Goal: Information Seeking & Learning: Understand process/instructions

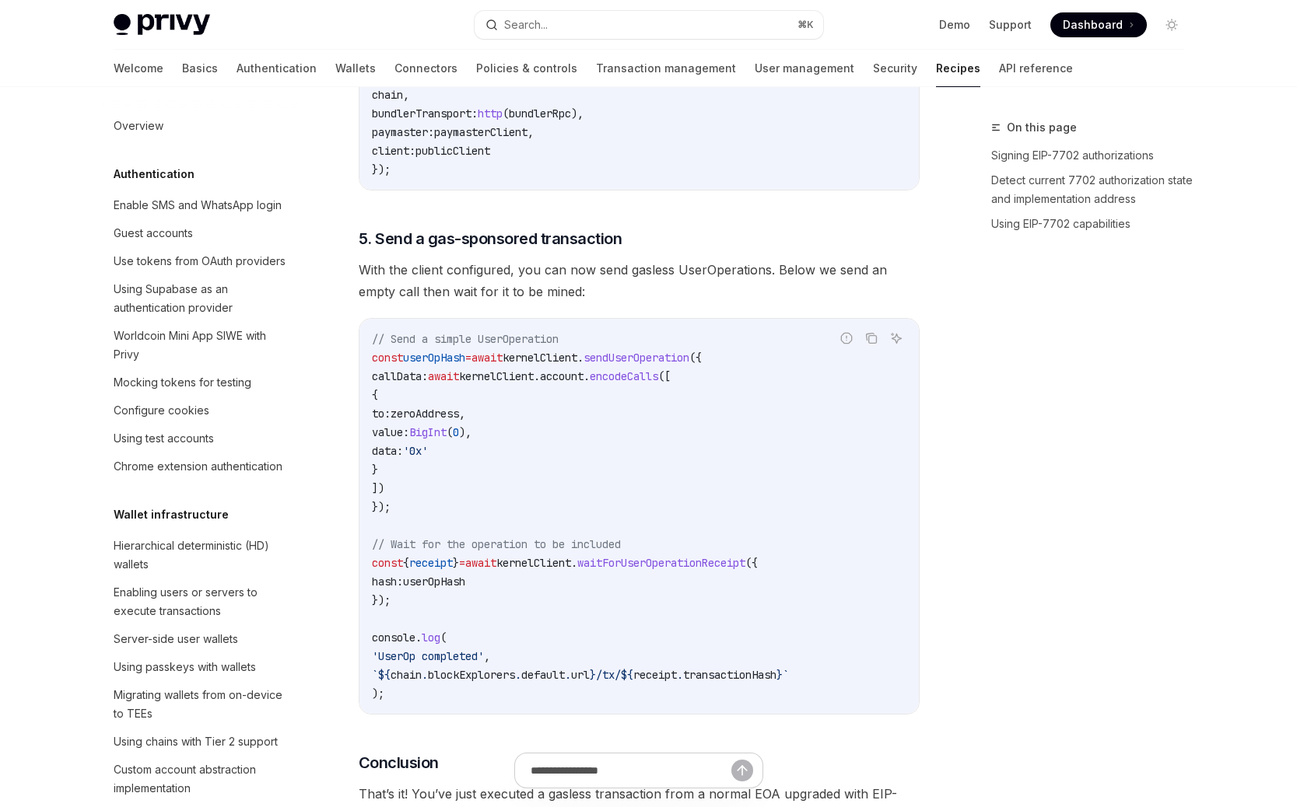
scroll to position [1191, 0]
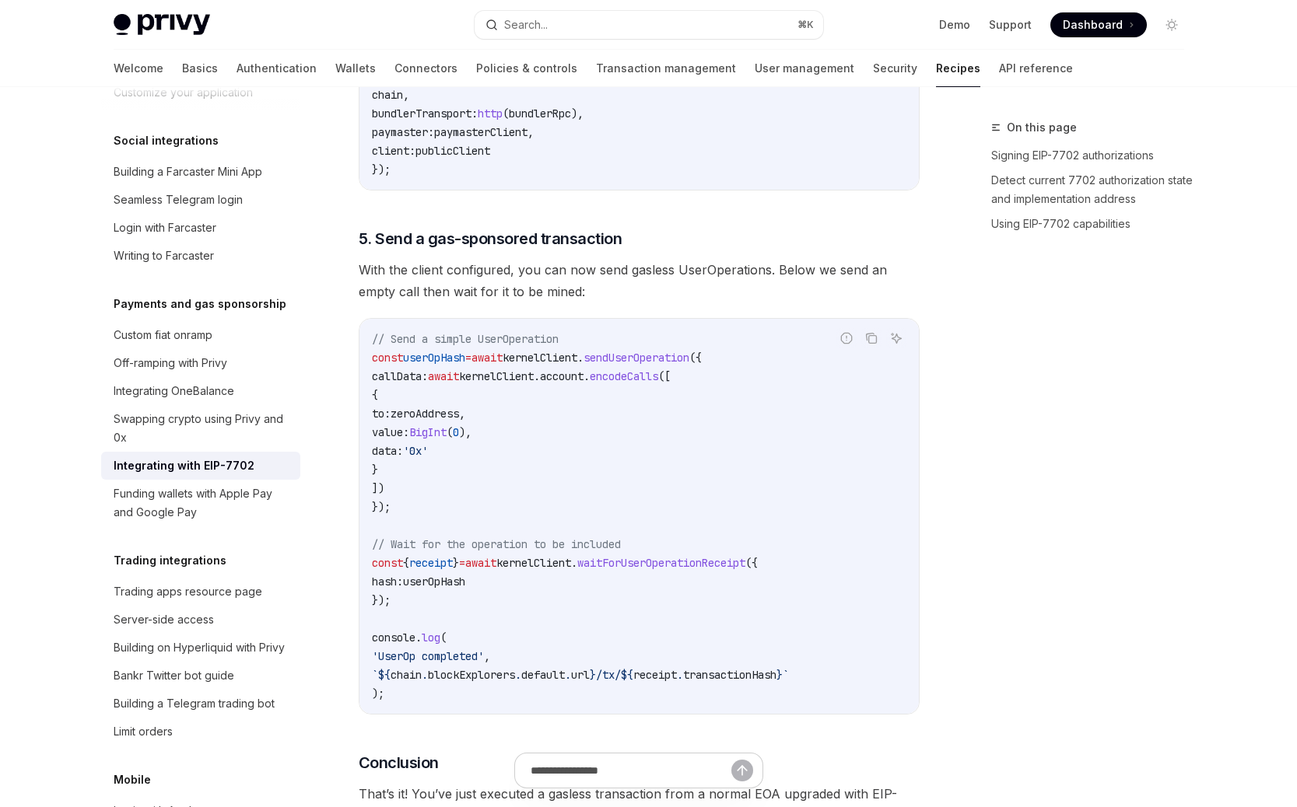
click at [657, 365] on span "sendUserOperation" at bounding box center [636, 358] width 106 height 14
click at [534, 383] on span "kernelClient" at bounding box center [496, 376] width 75 height 14
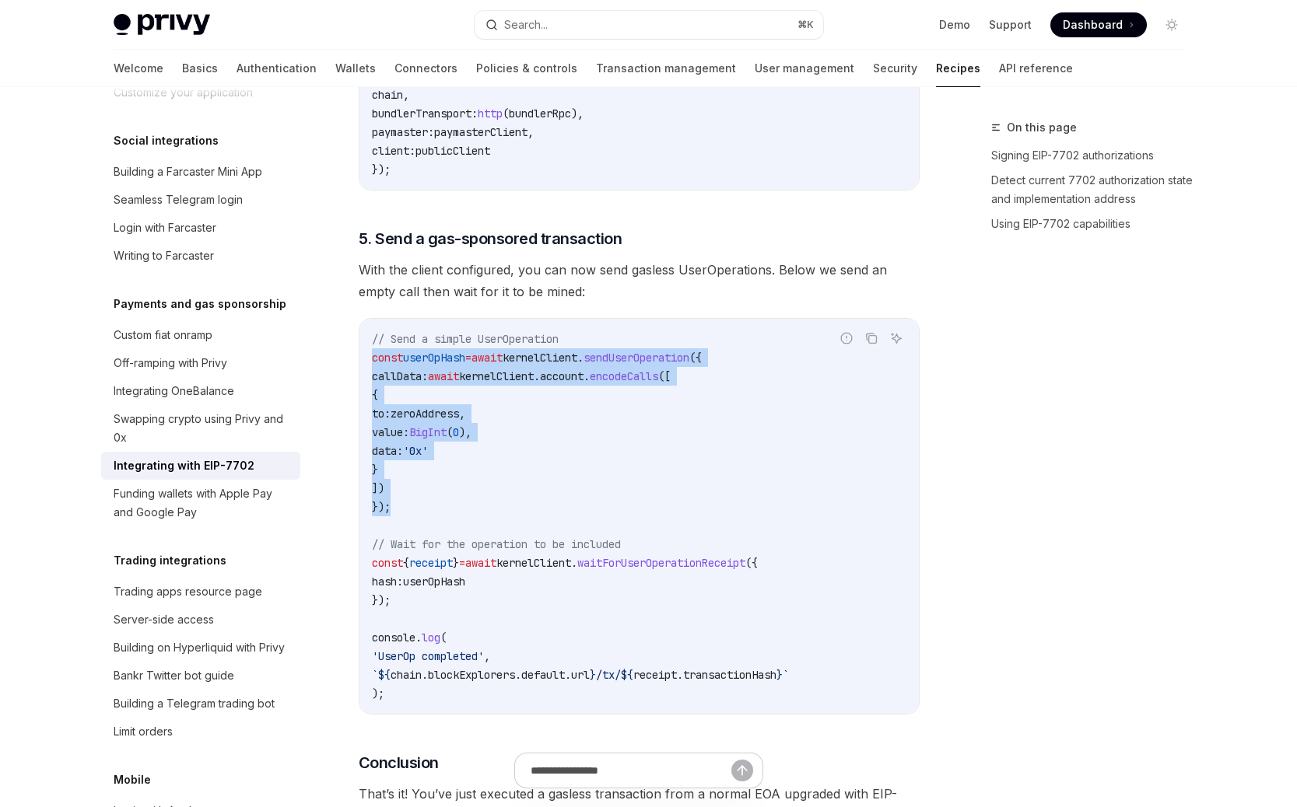
drag, startPoint x: 401, startPoint y: 547, endPoint x: 345, endPoint y: 382, distance: 174.4
copy code "const userOpHash = await kernelClient . sendUserOperation ({ callData: await ke…"
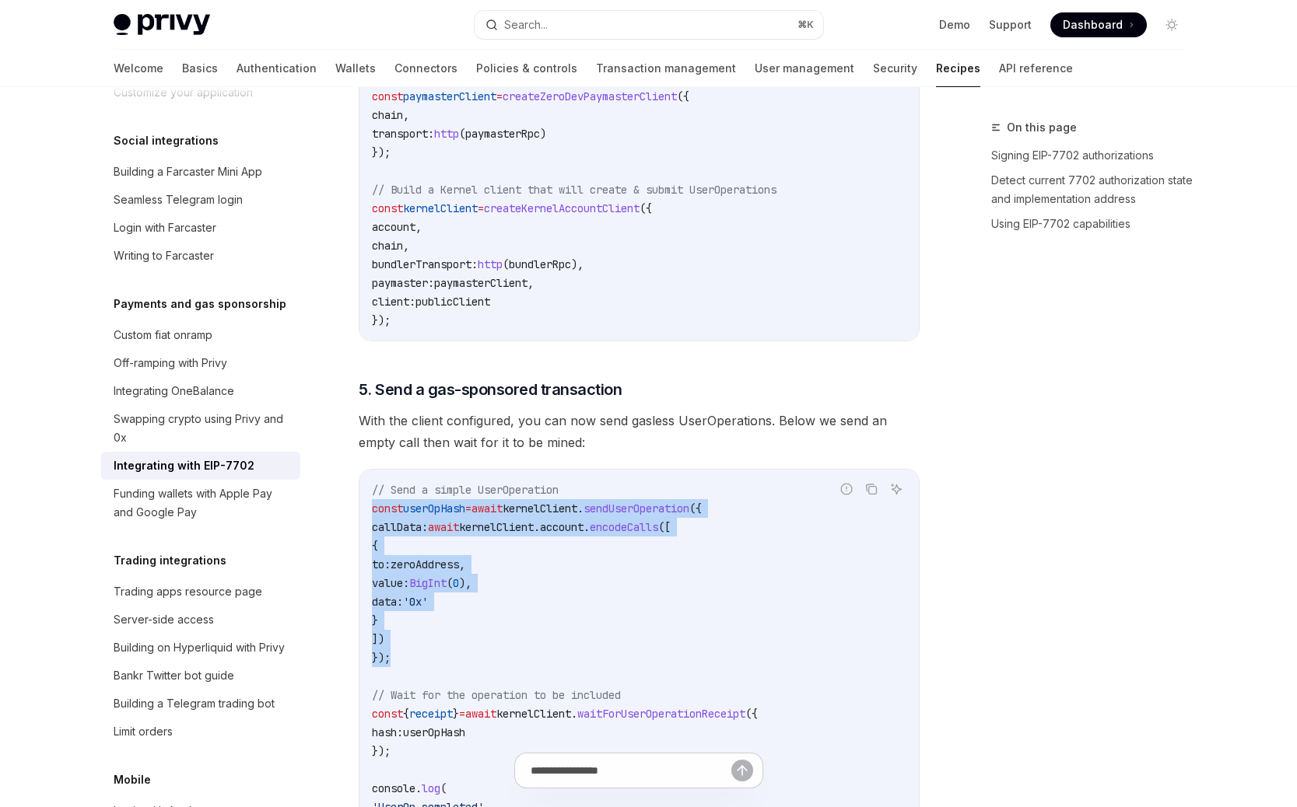
scroll to position [3170, 0]
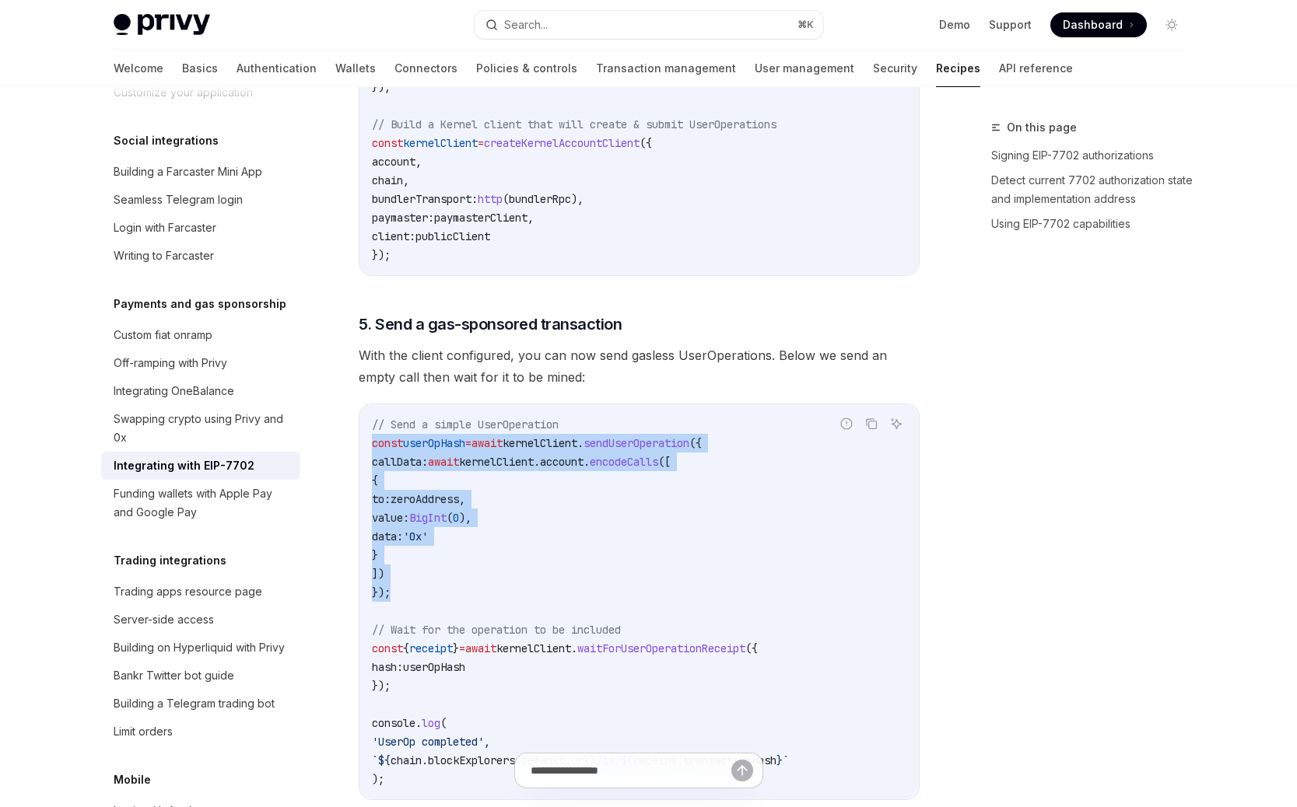
click at [668, 615] on code "// Send a simple UserOperation const userOpHash = await kernelClient . sendUser…" at bounding box center [639, 601] width 534 height 373
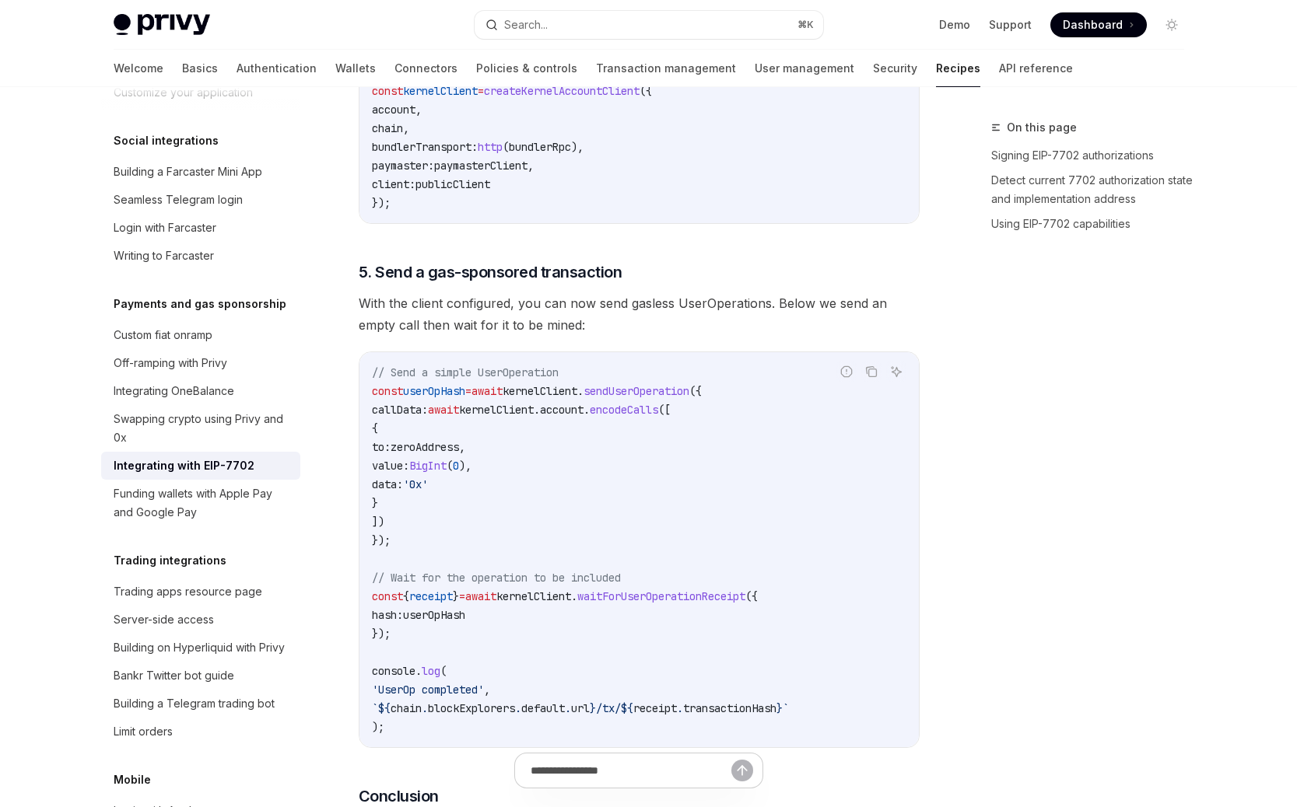
scroll to position [3385, 0]
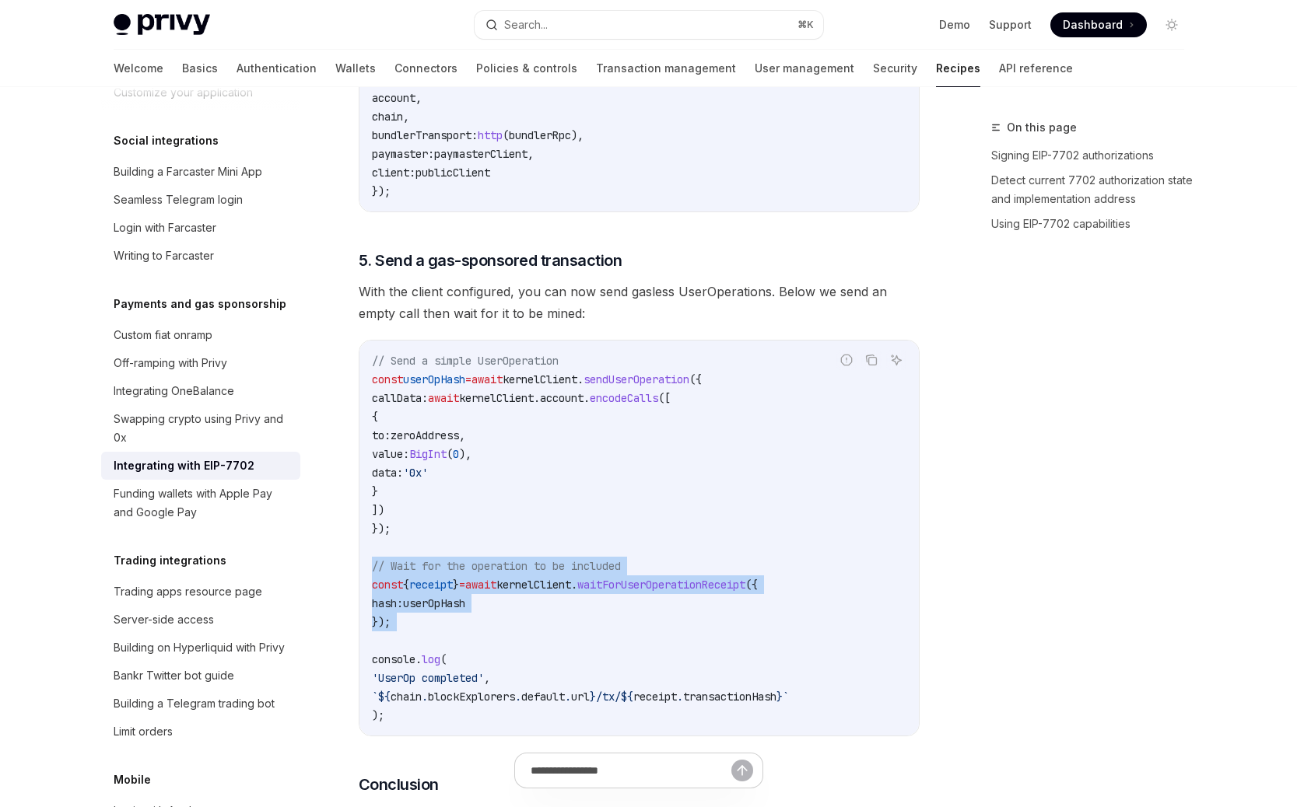
drag, startPoint x: 455, startPoint y: 673, endPoint x: 362, endPoint y: 606, distance: 114.2
click at [362, 606] on div "// Send a simple UserOperation const userOpHash = await kernelClient . sendUser…" at bounding box center [638, 538] width 559 height 395
copy code "// Wait for the operation to be included const { receipt } = await kernelClient…"
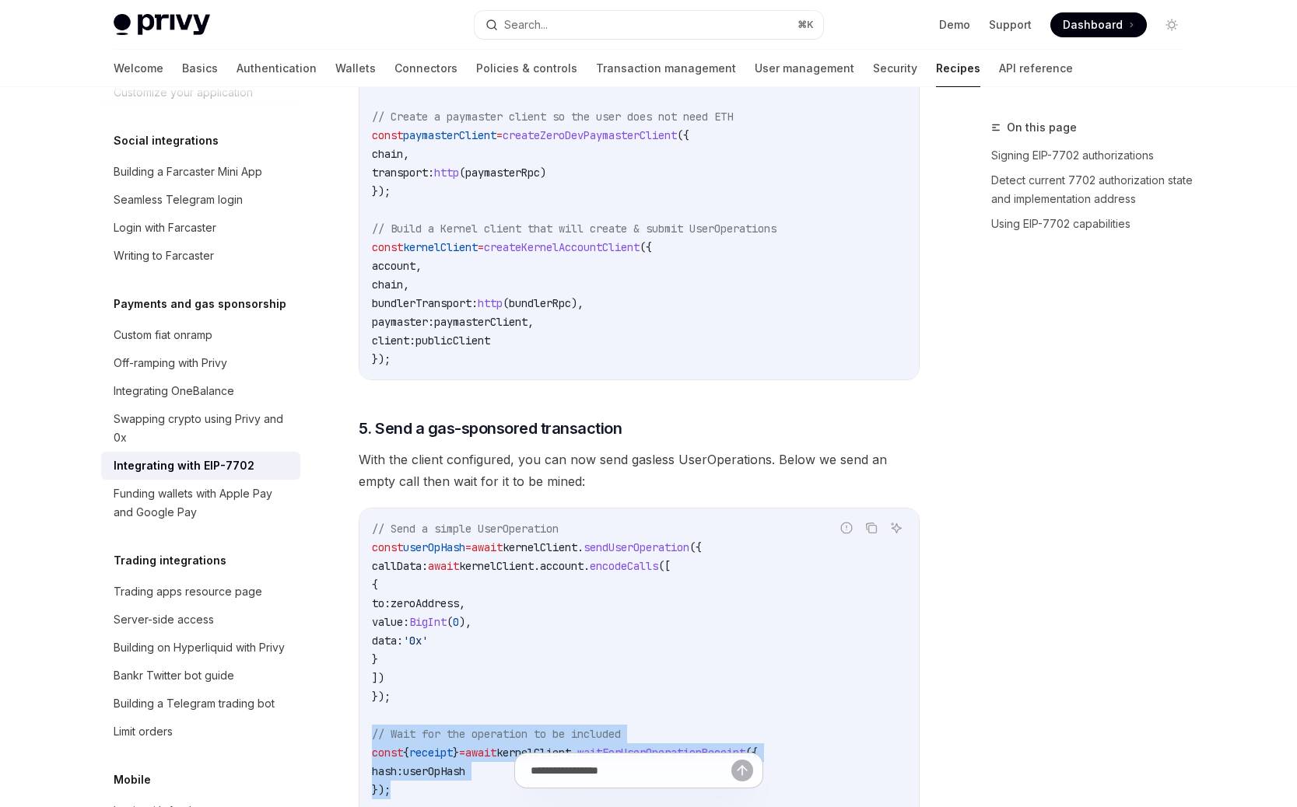
scroll to position [3199, 0]
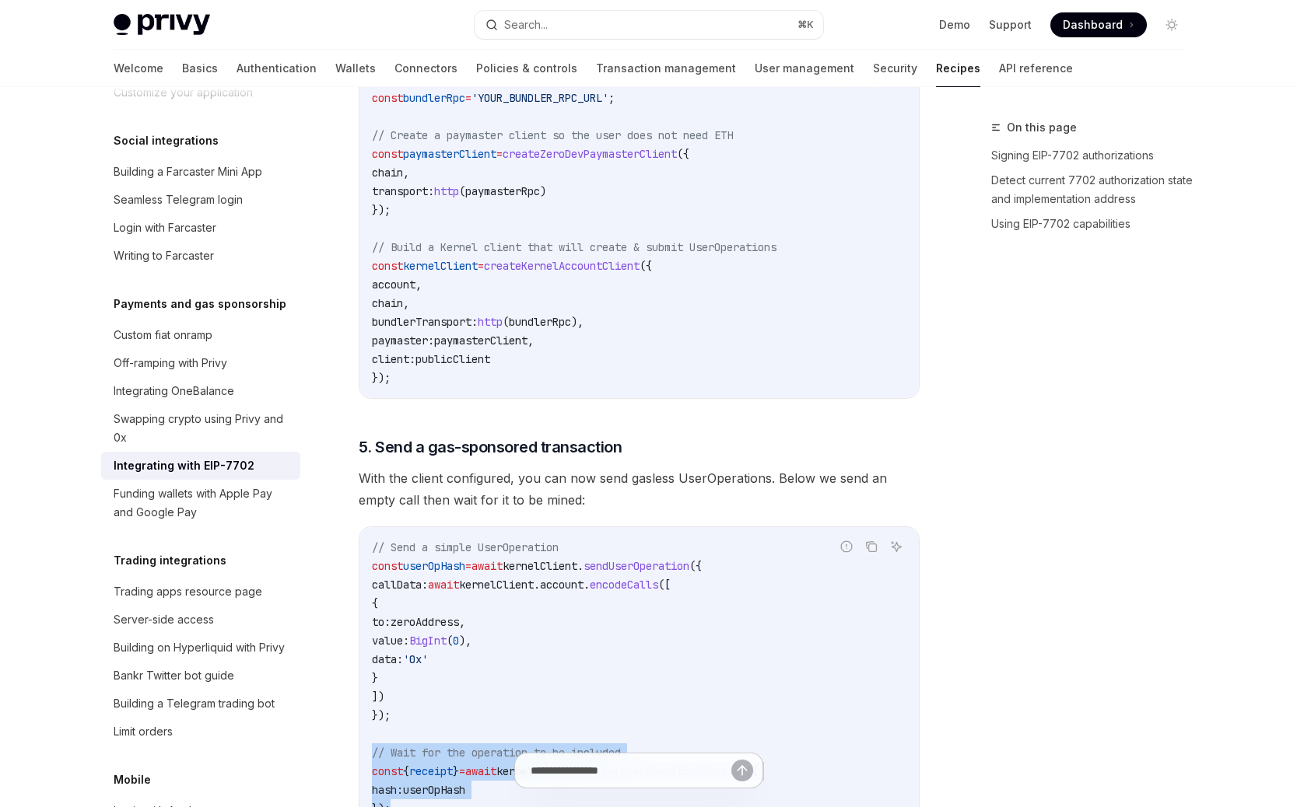
click at [595, 271] on code "const paymasterRpc = 'YOUR_PAYMASTER_RPC_URL' ; const bundlerRpc = 'YOUR_BUNDLE…" at bounding box center [639, 228] width 534 height 317
click at [529, 198] on span "paymasterRpc" at bounding box center [502, 191] width 75 height 14
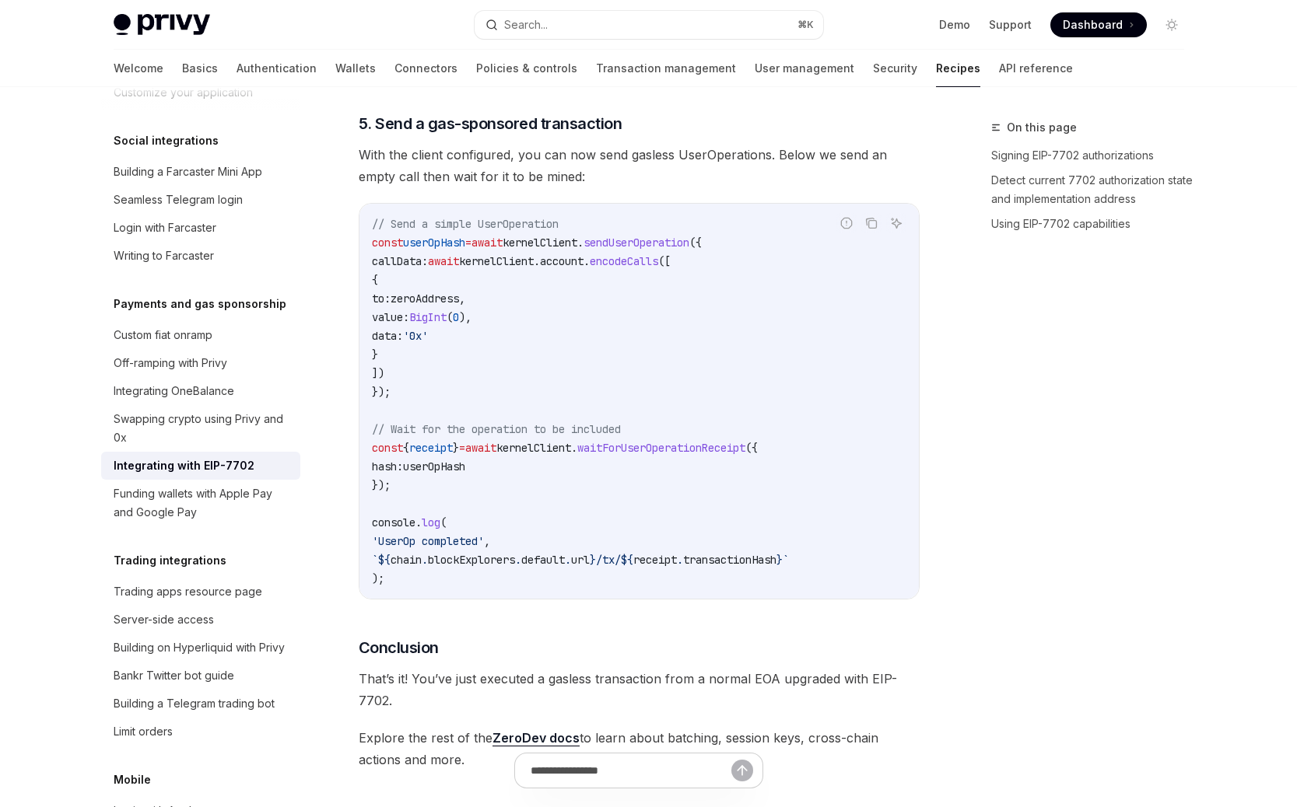
scroll to position [3526, 0]
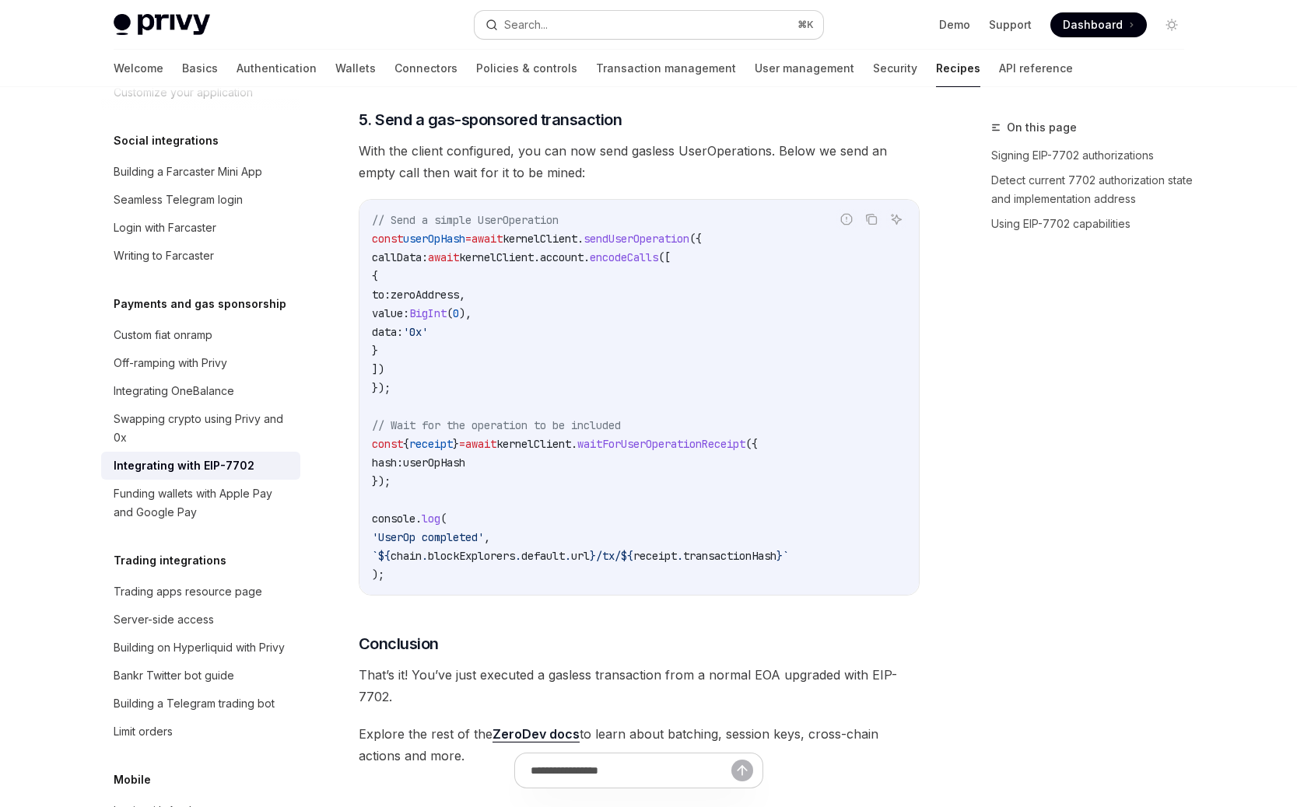
click at [584, 24] on button "Search... ⌘ K" at bounding box center [649, 25] width 348 height 28
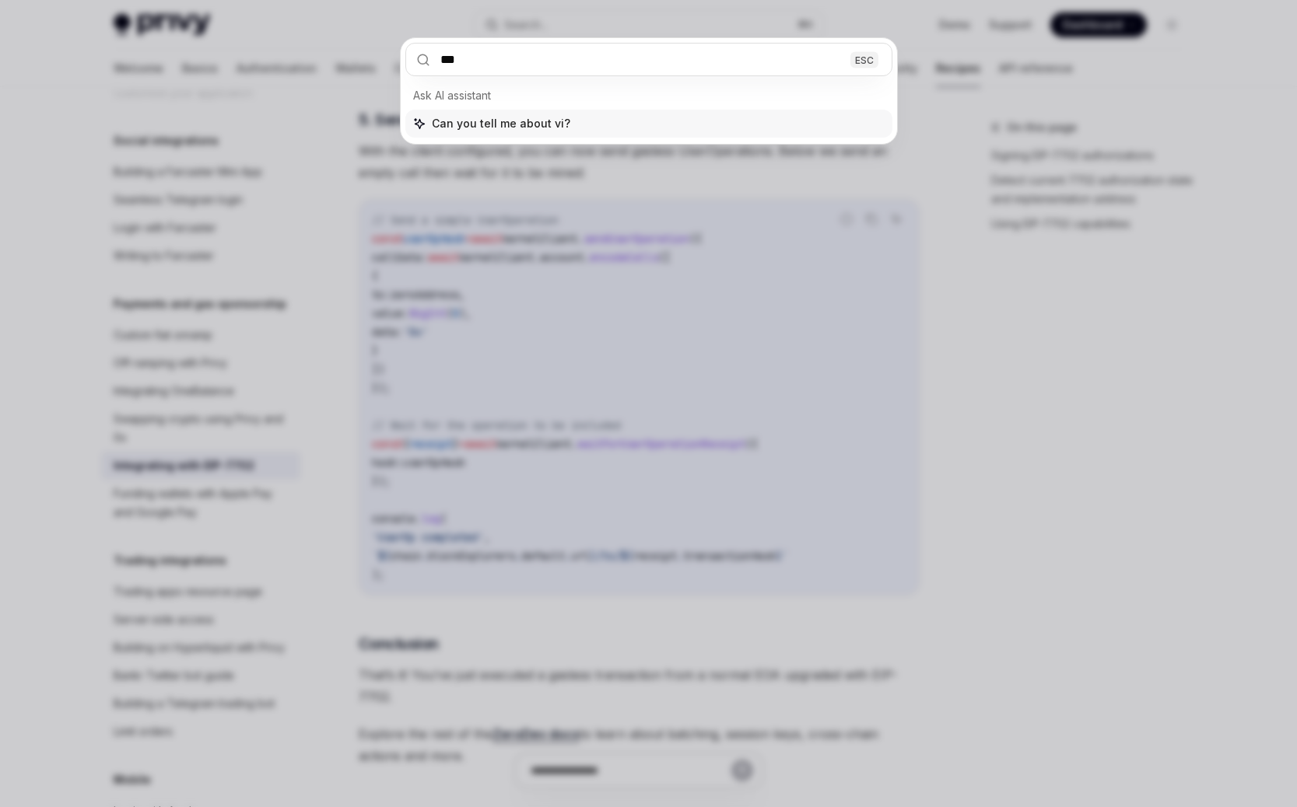
type input "****"
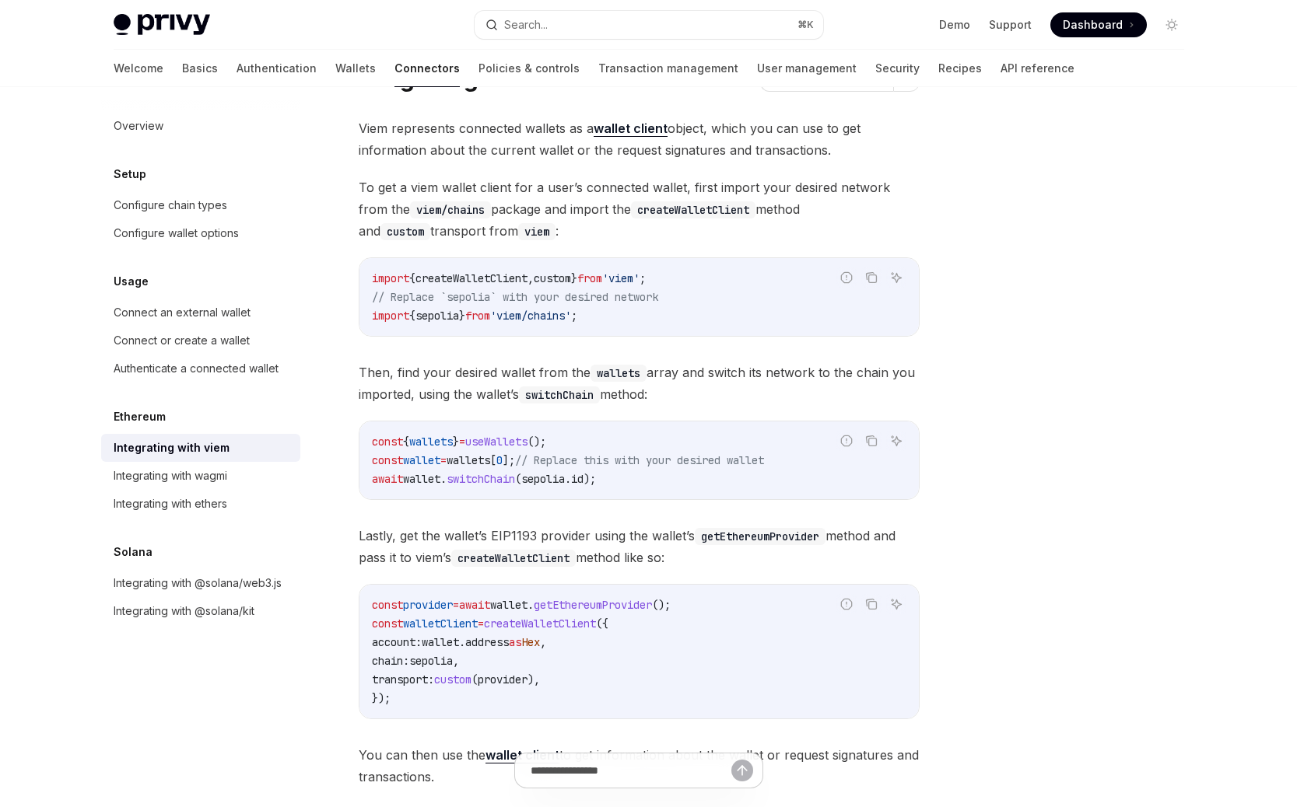
scroll to position [219, 0]
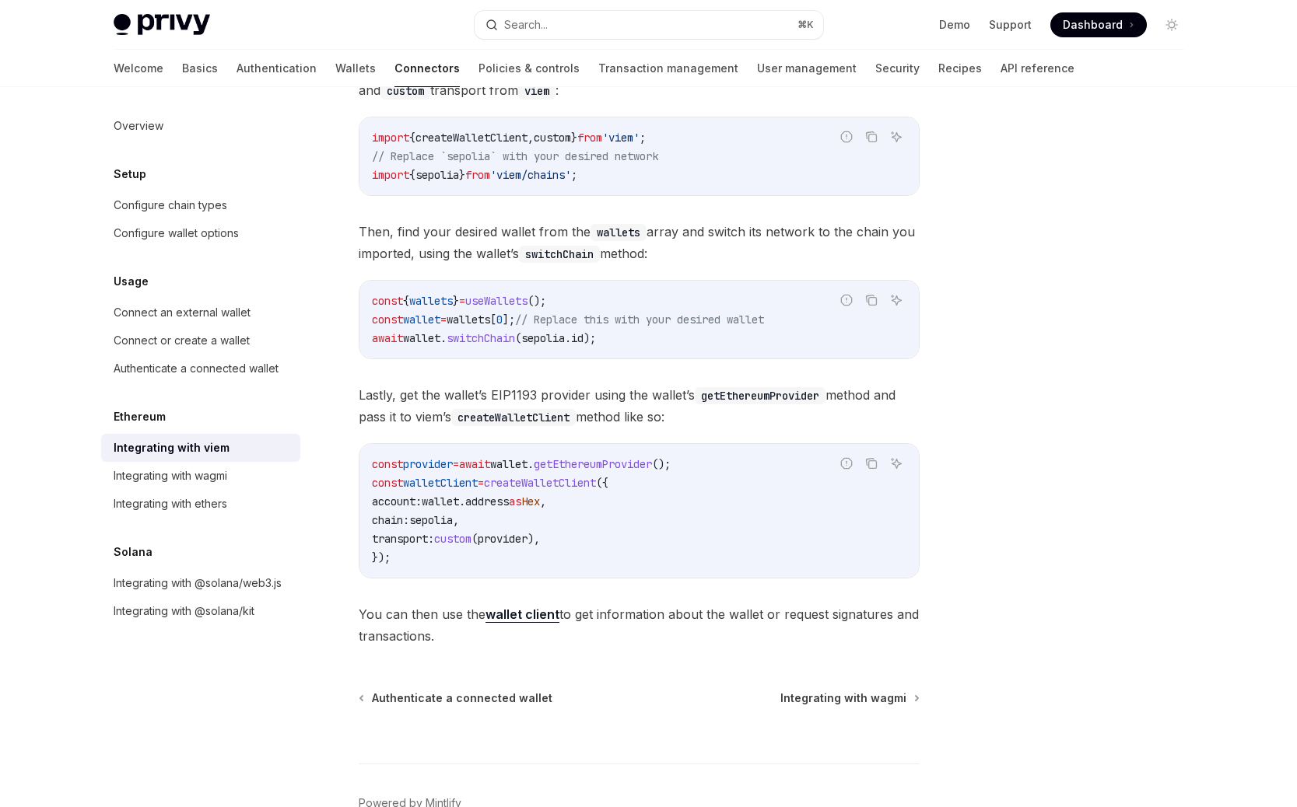
click at [458, 495] on span "wallet" at bounding box center [440, 502] width 37 height 14
click at [462, 566] on code "const provider = await wallet . getEthereumProvider (); const walletClient = cr…" at bounding box center [639, 511] width 534 height 112
click at [460, 562] on code "const provider = await wallet . getEthereumProvider (); const walletClient = cr…" at bounding box center [639, 511] width 534 height 112
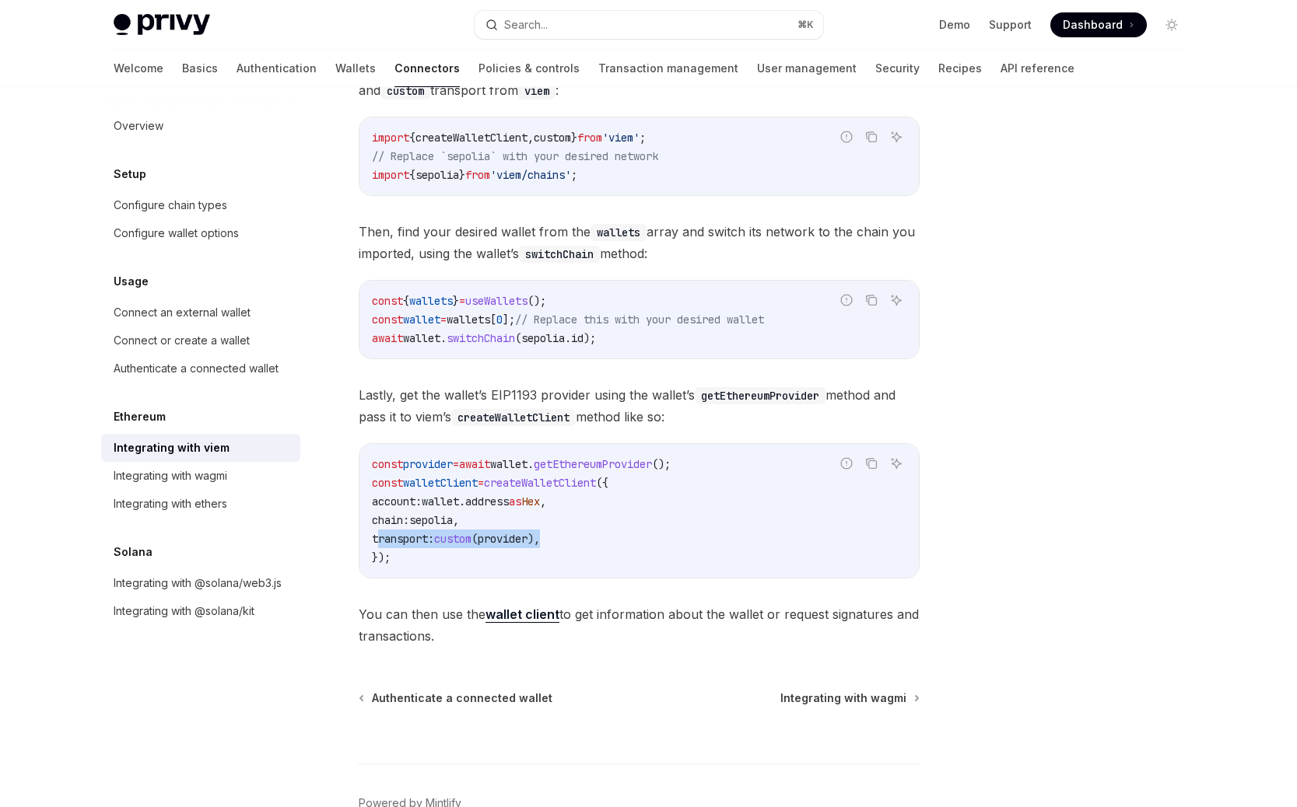
drag, startPoint x: 380, startPoint y: 538, endPoint x: 706, endPoint y: 538, distance: 326.7
click at [706, 538] on code "const provider = await wallet . getEthereumProvider (); const walletClient = cr…" at bounding box center [639, 511] width 534 height 112
copy span "transport: custom ( provider ),"
click at [574, 419] on code "createWalletClient" at bounding box center [513, 417] width 124 height 17
click at [529, 646] on span "You can then use the wallet client to get information about the wallet or reque…" at bounding box center [639, 626] width 561 height 44
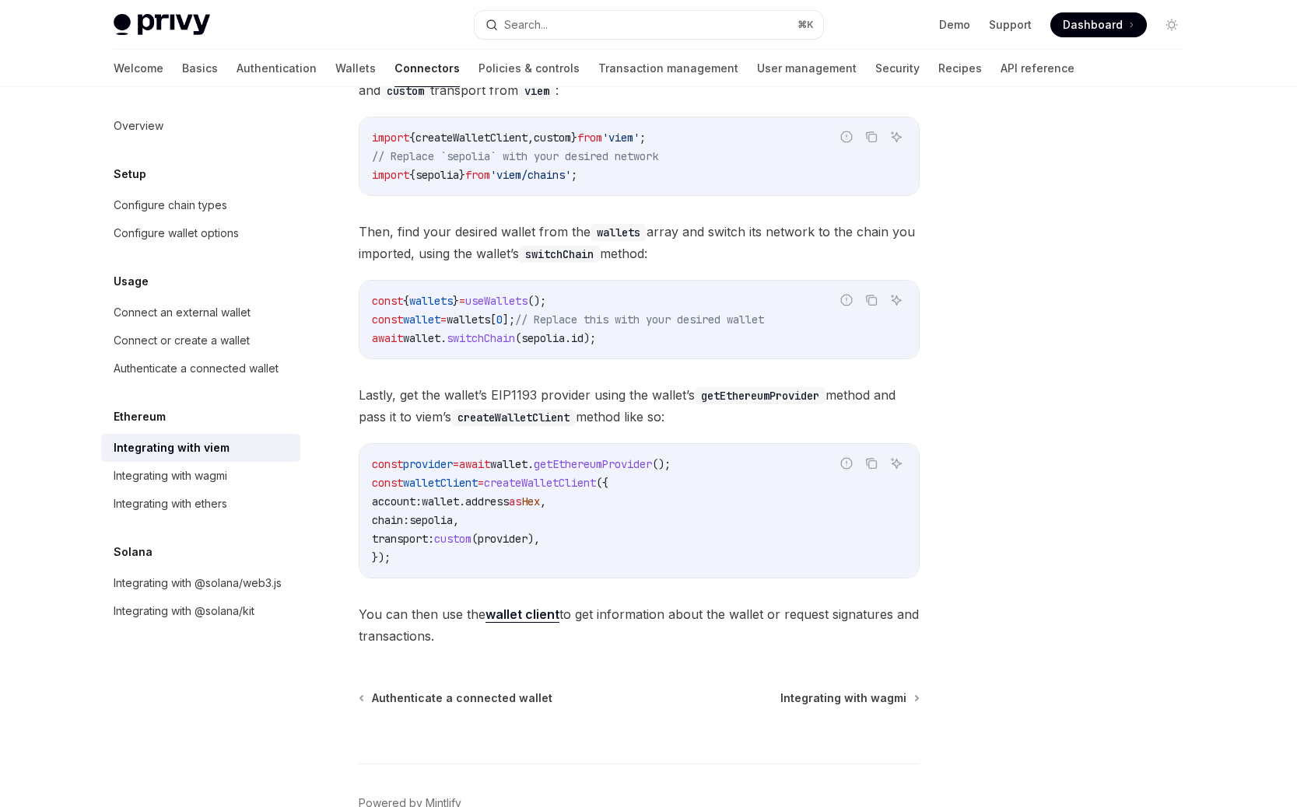
click at [525, 625] on span "You can then use the wallet client to get information about the wallet or reque…" at bounding box center [639, 626] width 561 height 44
click at [831, 702] on span "Integrating with wagmi" at bounding box center [843, 699] width 126 height 16
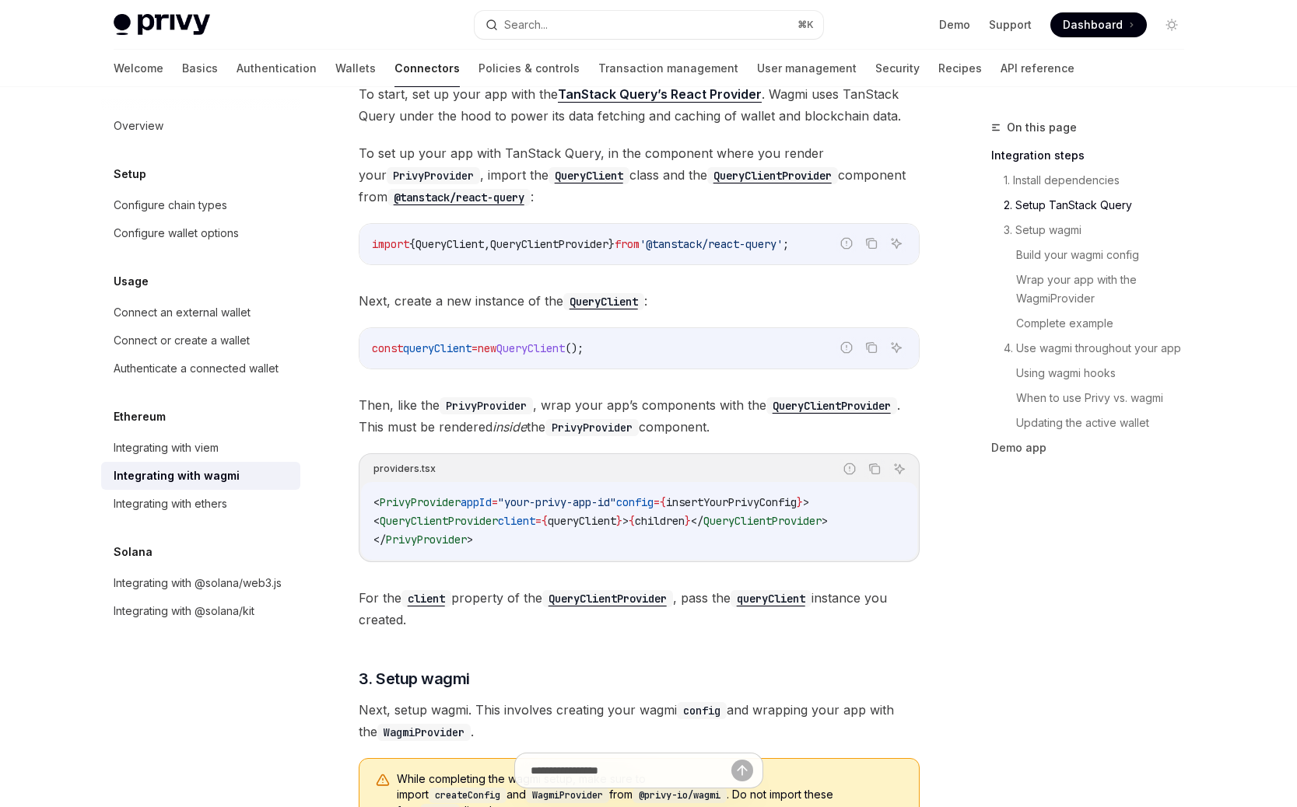
scroll to position [825, 0]
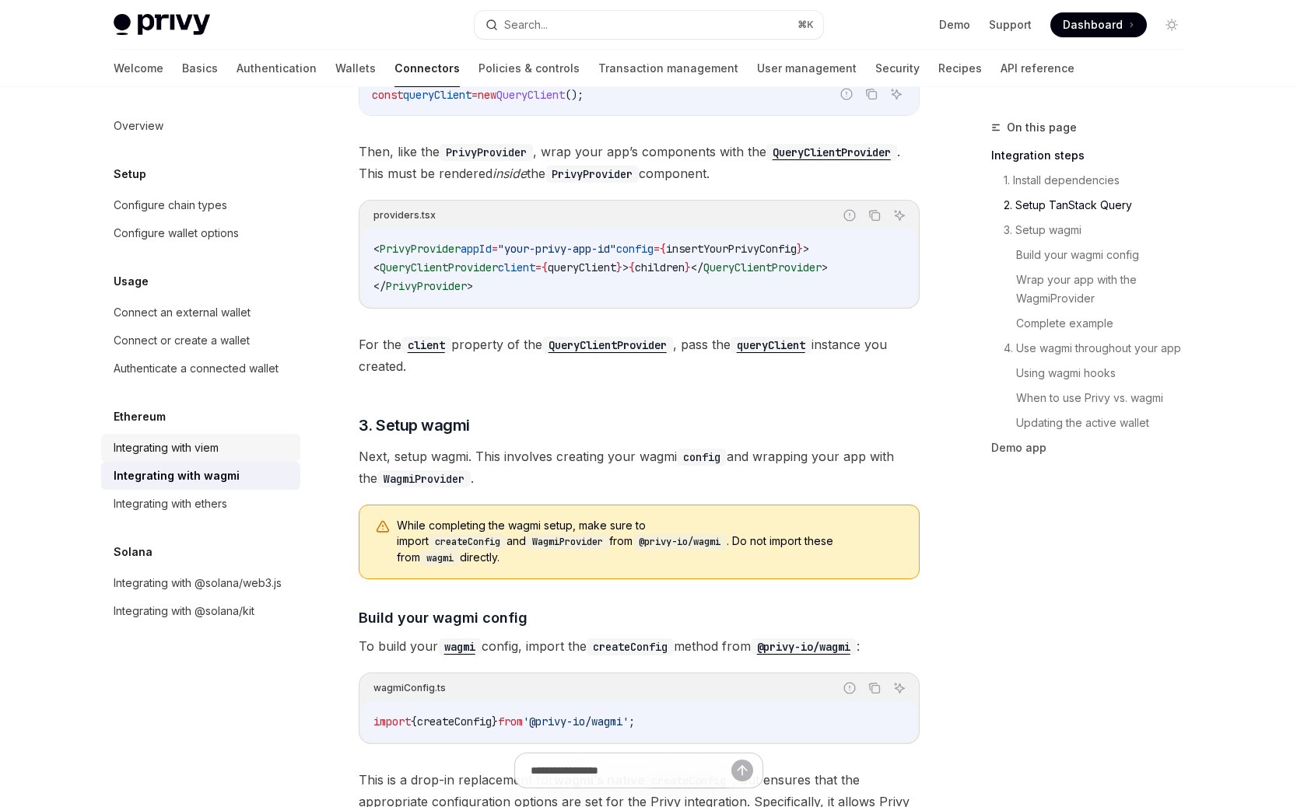
click at [176, 436] on link "Integrating with viem" at bounding box center [200, 448] width 199 height 28
type textarea "*"
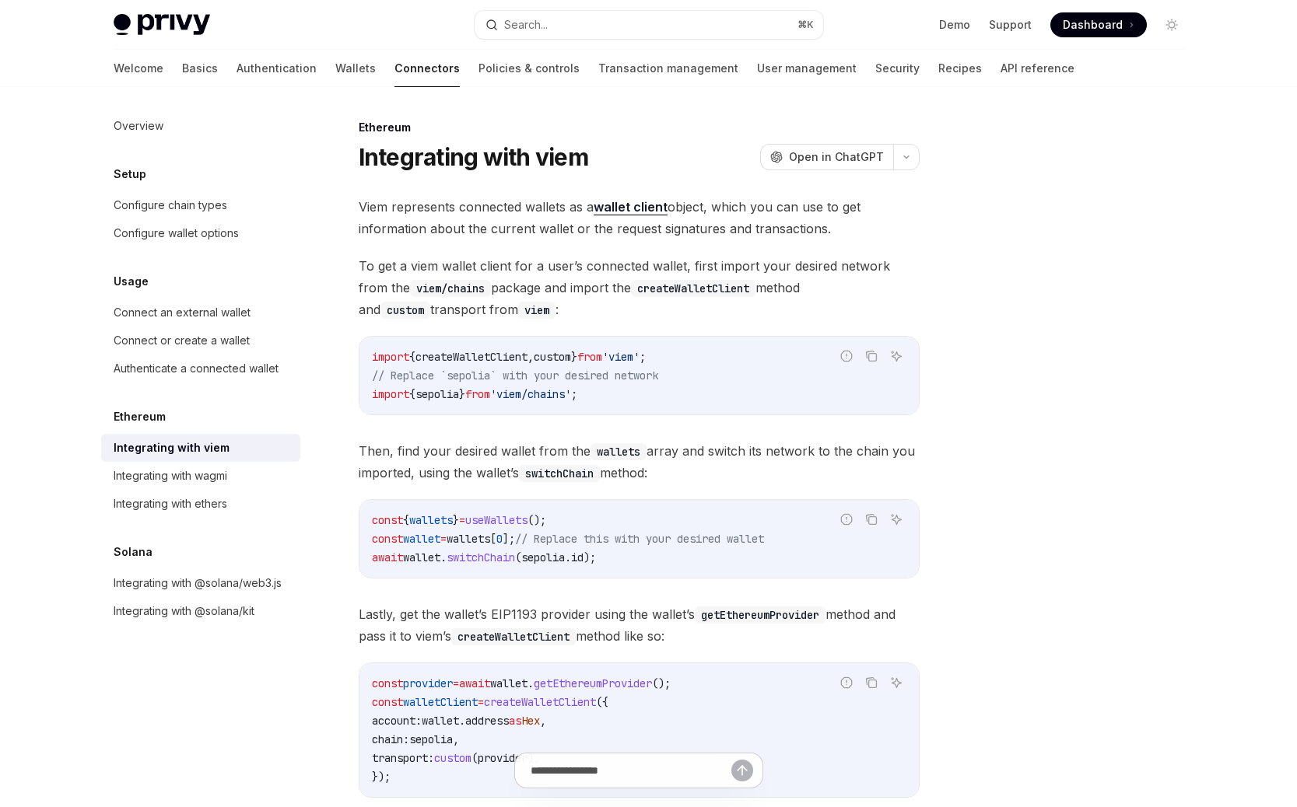
click at [573, 367] on code "import { createWalletClient , custom } from 'viem' ; // Replace `sepolia` with …" at bounding box center [639, 376] width 534 height 56
click at [545, 275] on span "To get a viem wallet client for a user’s connected wallet, first import your de…" at bounding box center [639, 287] width 561 height 65
click at [545, 283] on span "To get a viem wallet client for a user’s connected wallet, first import your de…" at bounding box center [639, 287] width 561 height 65
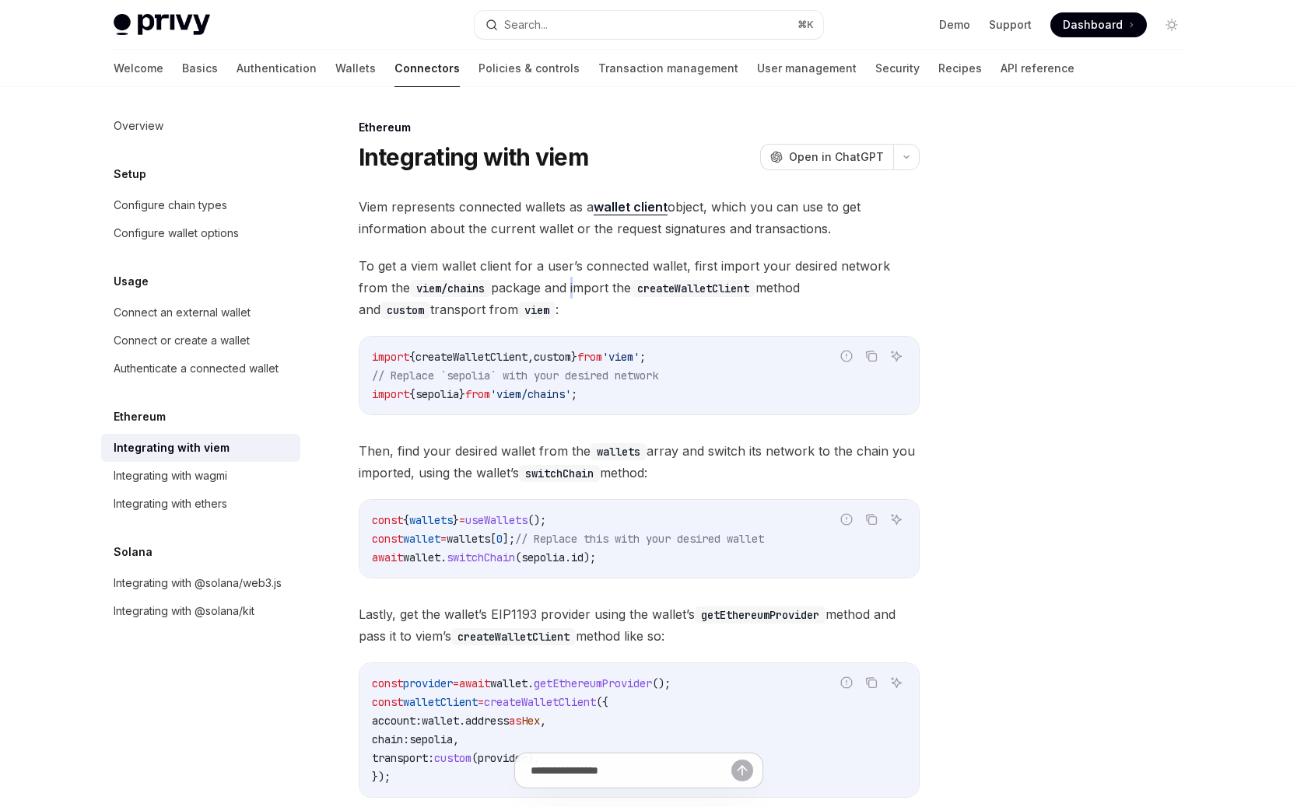
click at [555, 320] on span "To get a viem wallet client for a user’s connected wallet, first import your de…" at bounding box center [639, 287] width 561 height 65
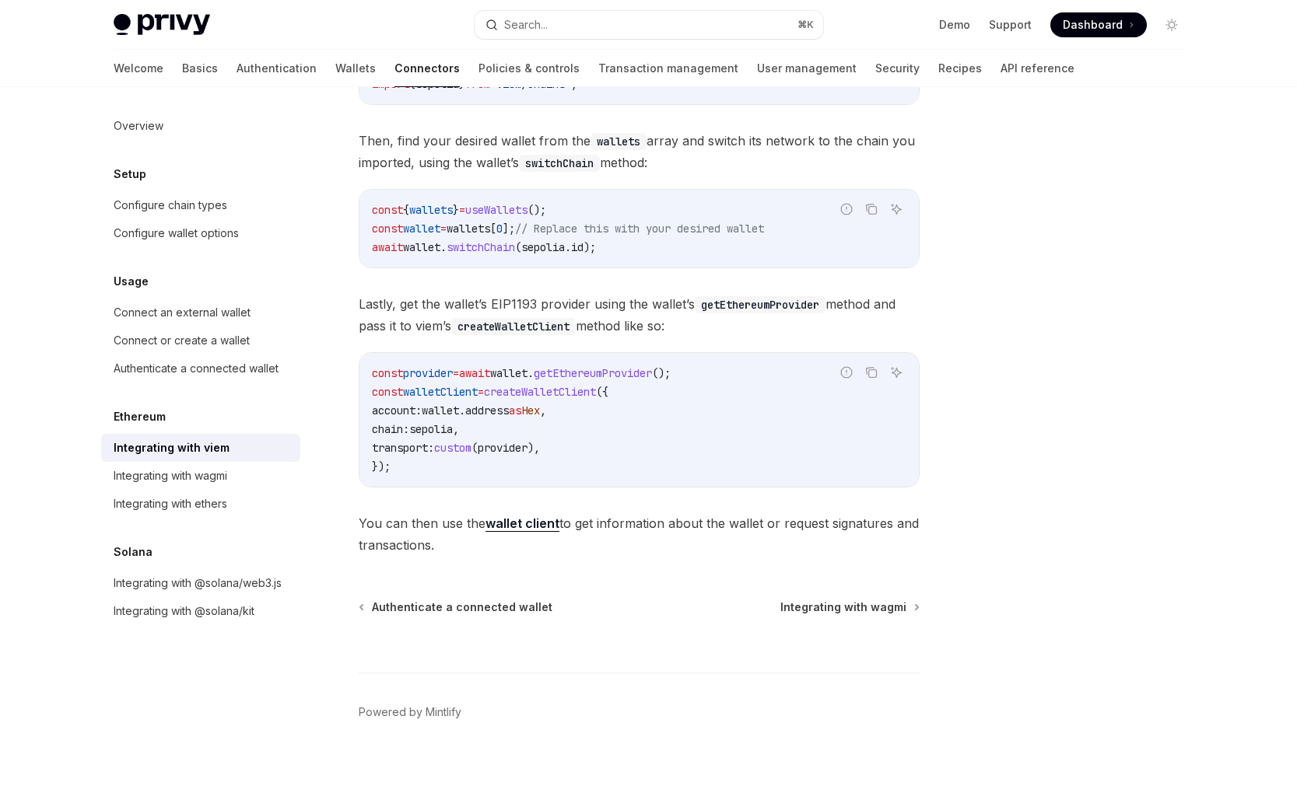
click at [555, 320] on code "createWalletClient" at bounding box center [513, 326] width 124 height 17
click at [581, 365] on code "const provider = await wallet . getEthereumProvider (); const walletClient = cr…" at bounding box center [639, 420] width 534 height 112
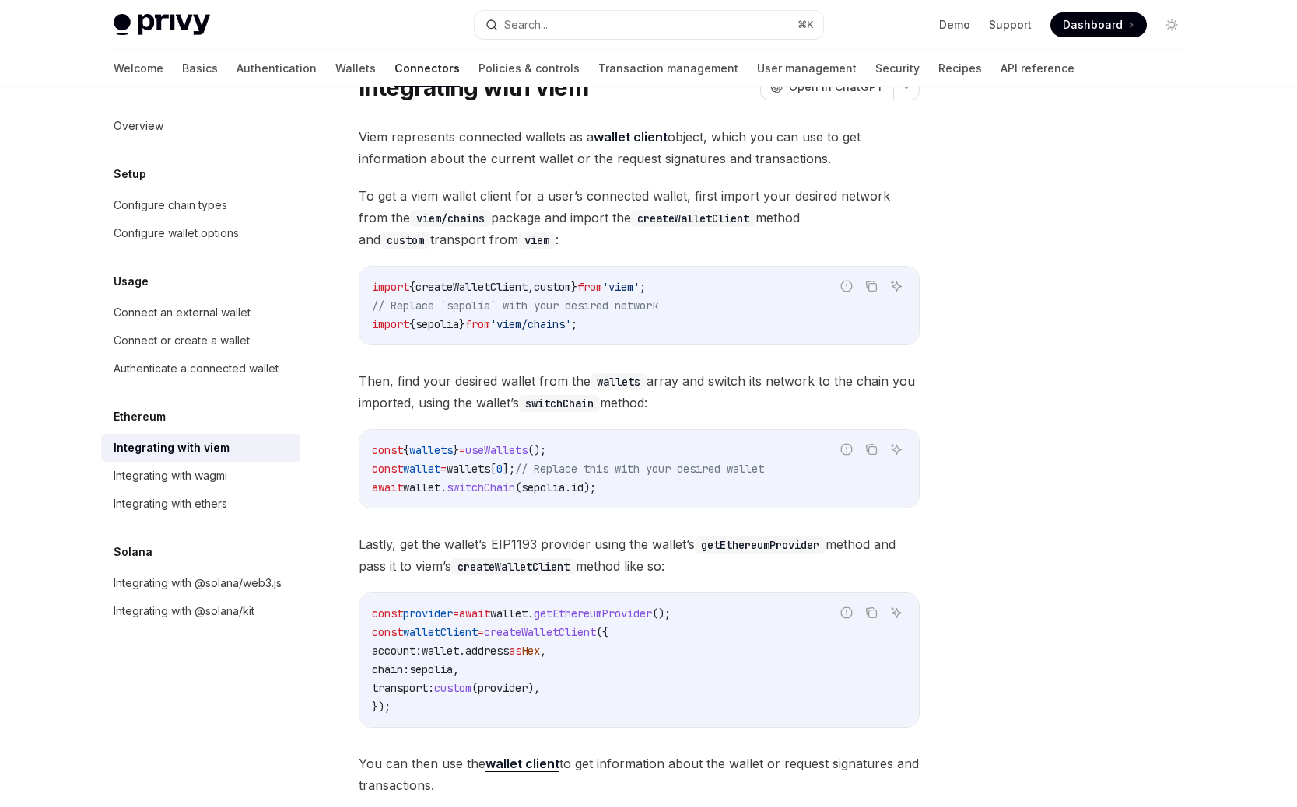
scroll to position [0, 0]
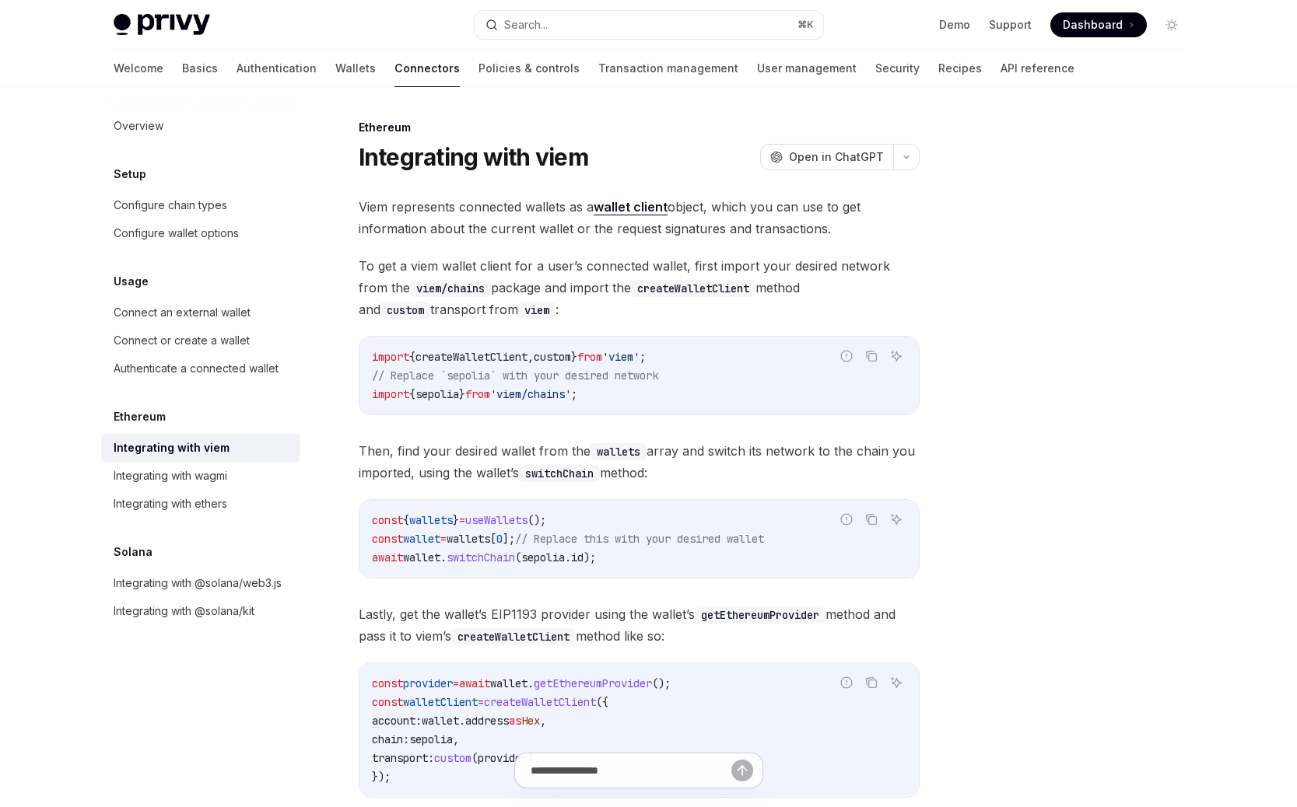
click at [561, 276] on span "To get a viem wallet client for a user’s connected wallet, first import your de…" at bounding box center [639, 287] width 561 height 65
click at [596, 278] on span "To get a viem wallet client for a user’s connected wallet, first import your de…" at bounding box center [639, 287] width 561 height 65
click at [646, 170] on div "Integrating with viem OpenAI Open in ChatGPT" at bounding box center [639, 157] width 561 height 28
click at [555, 159] on h1 "Integrating with viem" at bounding box center [473, 157] width 229 height 28
